Goal: Task Accomplishment & Management: Complete application form

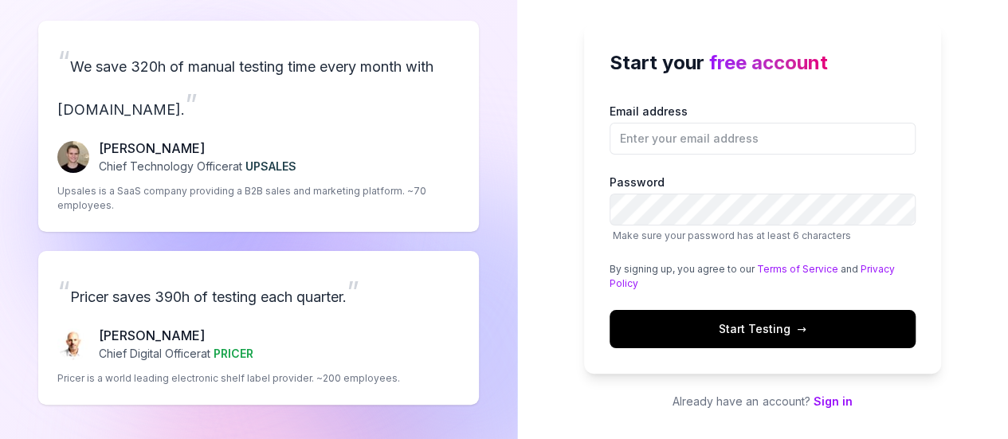
scroll to position [14, 0]
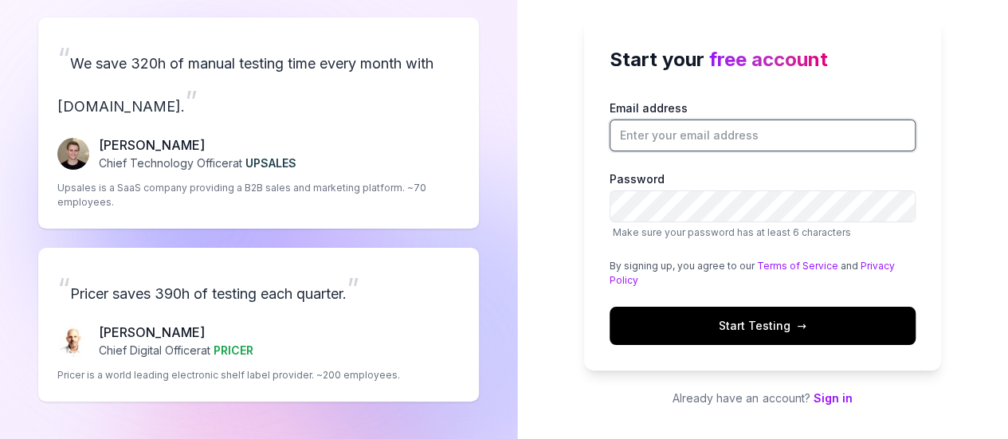
click at [676, 132] on input "Email address" at bounding box center [763, 136] width 306 height 32
type input "desuberihu22@gmail.com"
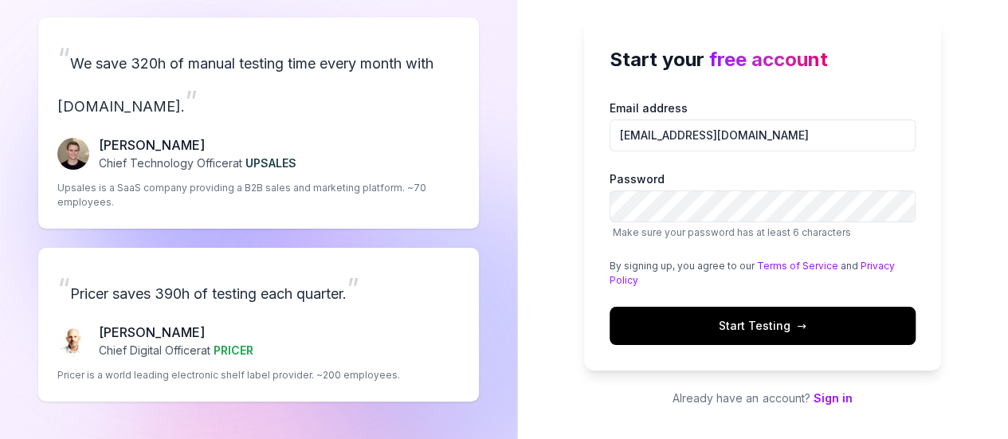
click at [756, 321] on span "Start Testing →" at bounding box center [763, 325] width 88 height 17
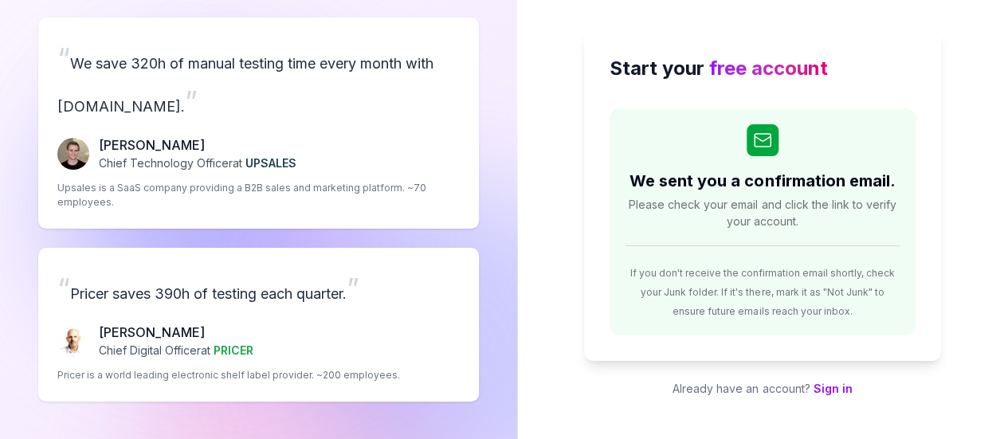
click at [151, 147] on p "[PERSON_NAME]" at bounding box center [198, 145] width 198 height 19
